Goal: Task Accomplishment & Management: Use online tool/utility

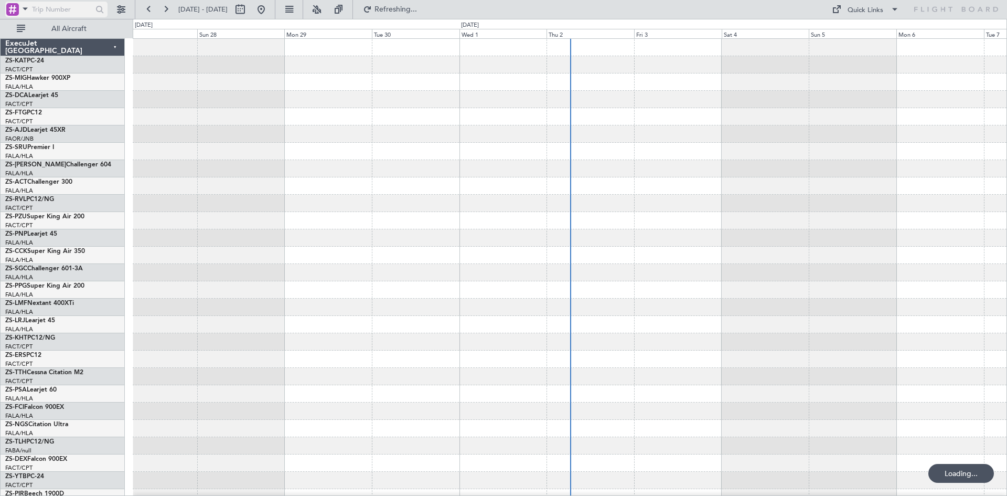
click at [25, 9] on span at bounding box center [25, 8] width 13 height 13
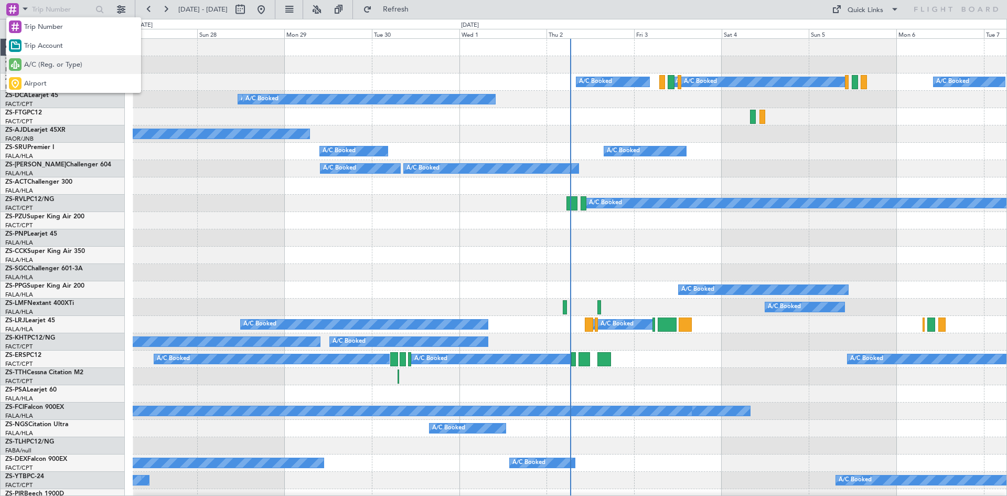
click at [44, 65] on span "A/C (Reg. or Type)" at bounding box center [53, 65] width 58 height 10
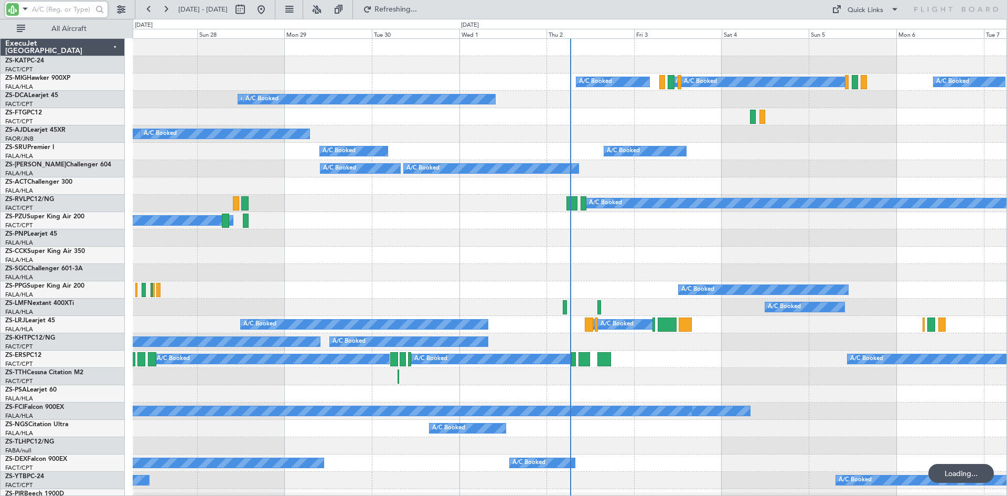
click at [60, 8] on input "text" at bounding box center [62, 10] width 60 height 16
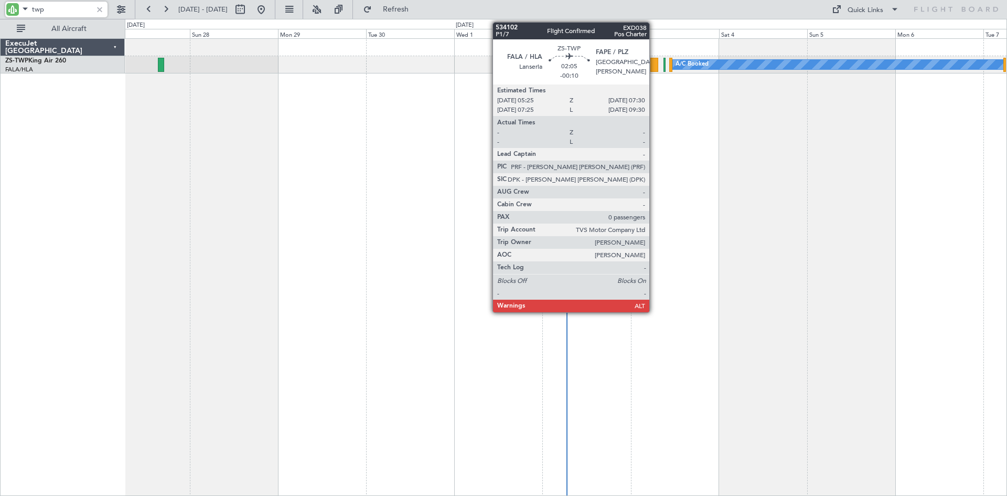
click at [654, 65] on div at bounding box center [655, 65] width 8 height 14
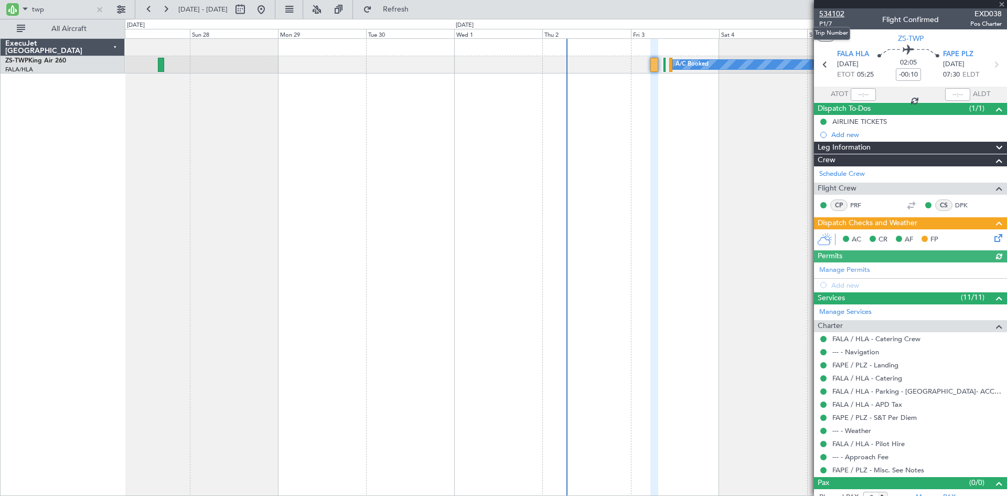
click at [828, 10] on span "534102" at bounding box center [831, 13] width 25 height 11
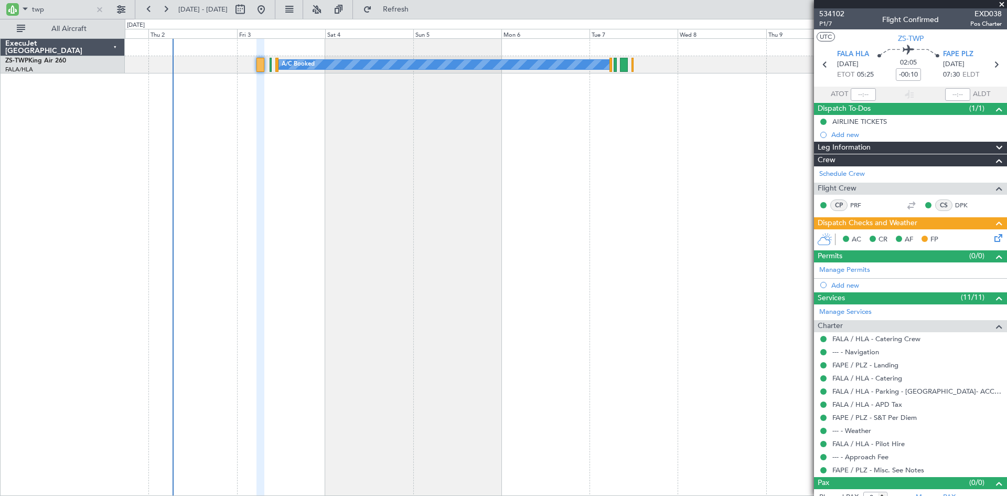
click at [223, 169] on div "A/C Booked A/C Booked A/C Booked A/C Booked" at bounding box center [566, 266] width 882 height 457
click at [65, 7] on input "twp" at bounding box center [62, 10] width 60 height 16
type input "t"
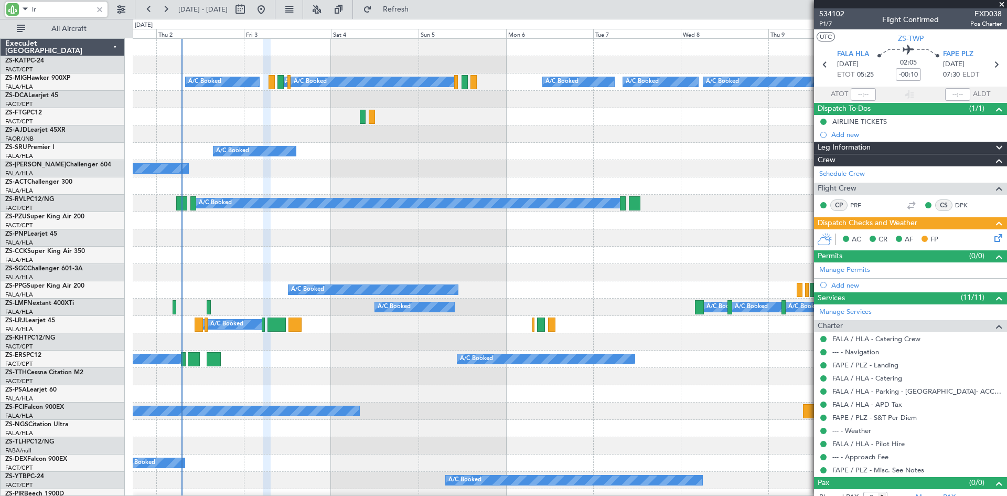
type input "lrj"
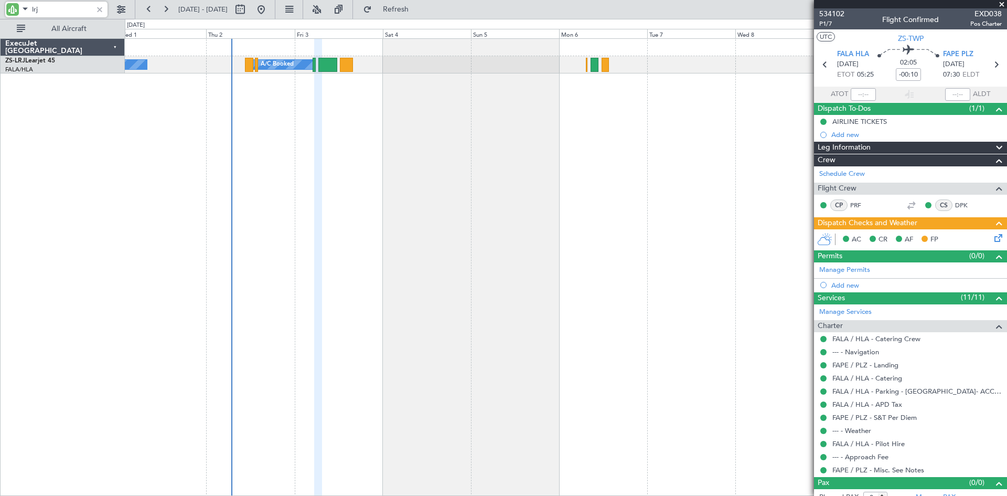
click at [356, 122] on div "A/C Booked A/C Booked A/C Booked A/C Booked" at bounding box center [566, 266] width 882 height 457
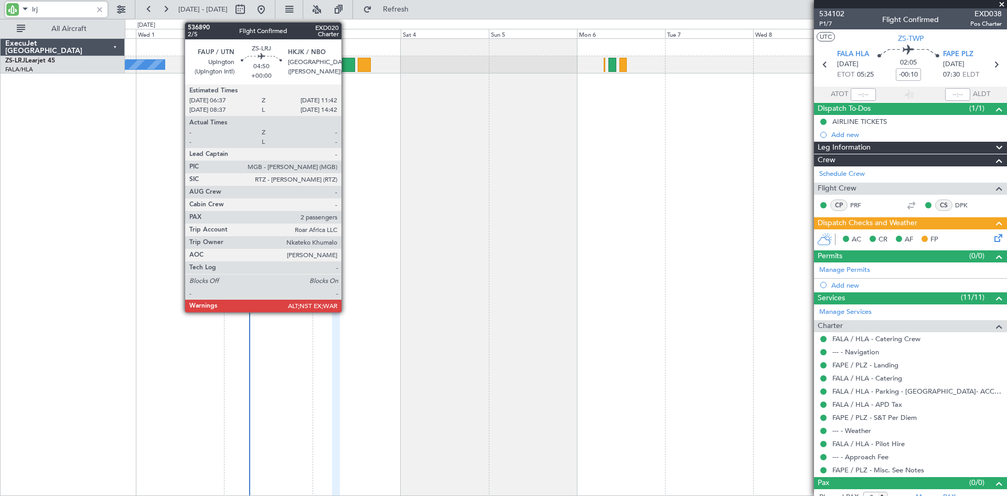
click at [346, 65] on div at bounding box center [345, 65] width 19 height 14
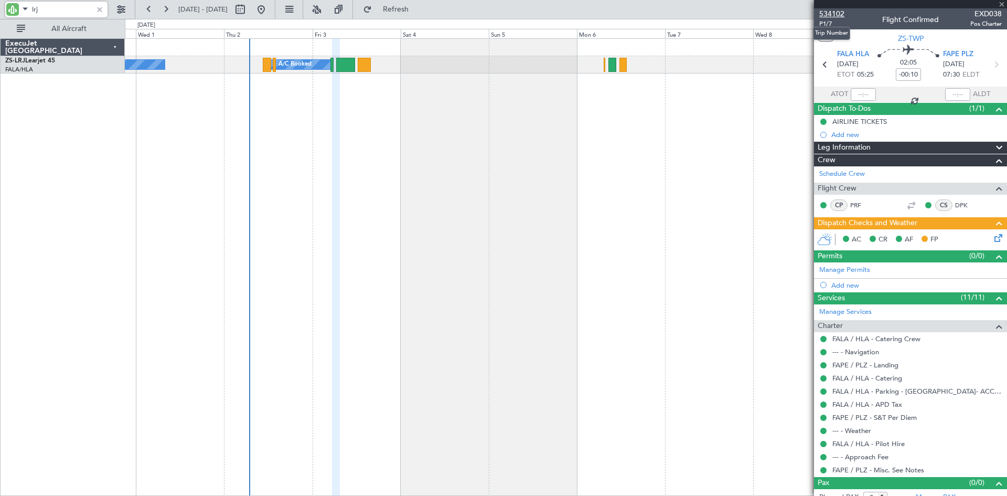
type input "2"
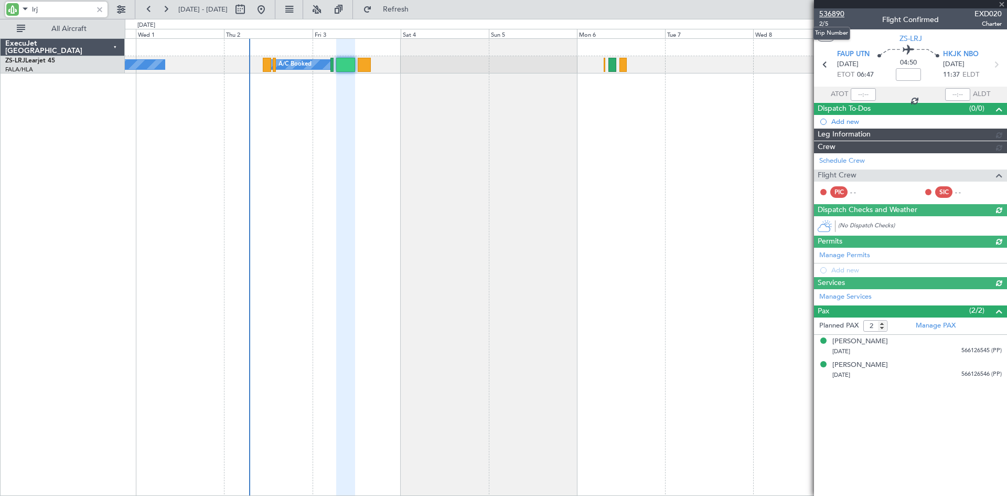
type input "lrj"
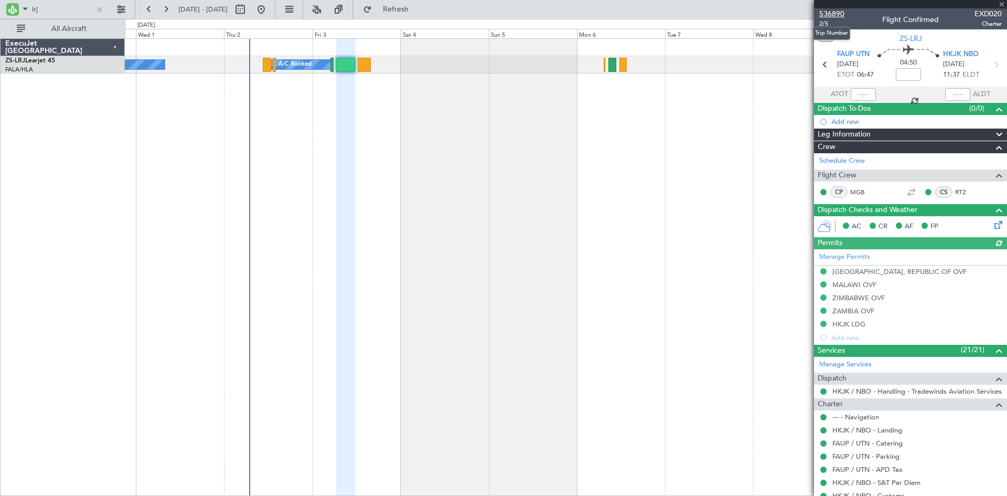
click at [838, 12] on span "536890" at bounding box center [831, 13] width 25 height 11
click at [101, 10] on div at bounding box center [100, 10] width 12 height 12
